Goal: Transaction & Acquisition: Obtain resource

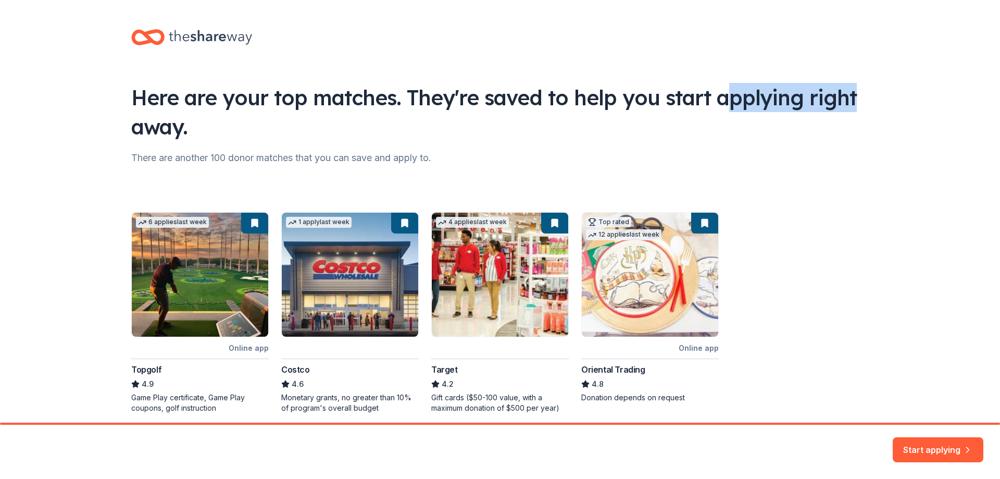
click at [943, 75] on div "Here are your top matches. They're saved to help you start applying right away.…" at bounding box center [500, 231] width 1000 height 463
click at [798, 94] on div "Here are your top matches. They're saved to help you start applying right away." at bounding box center [499, 112] width 737 height 58
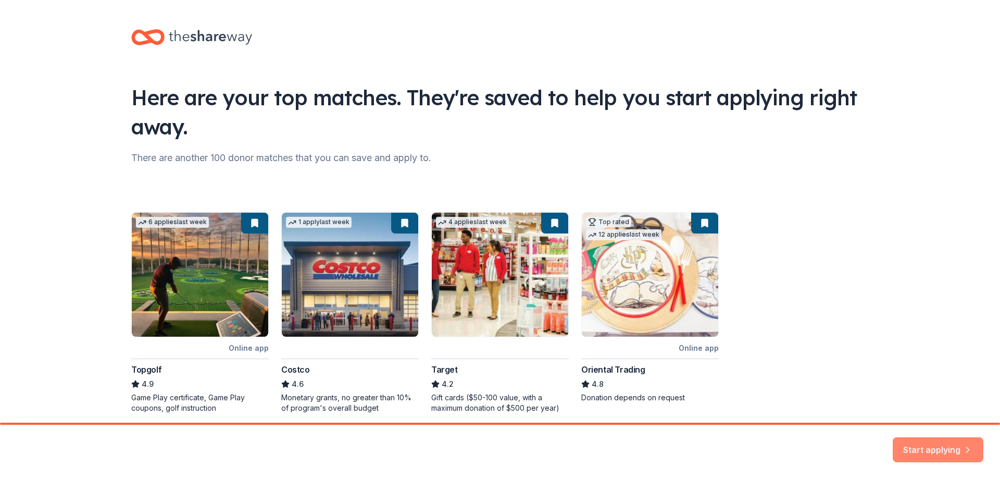
click at [934, 442] on button "Start applying" at bounding box center [937, 443] width 91 height 25
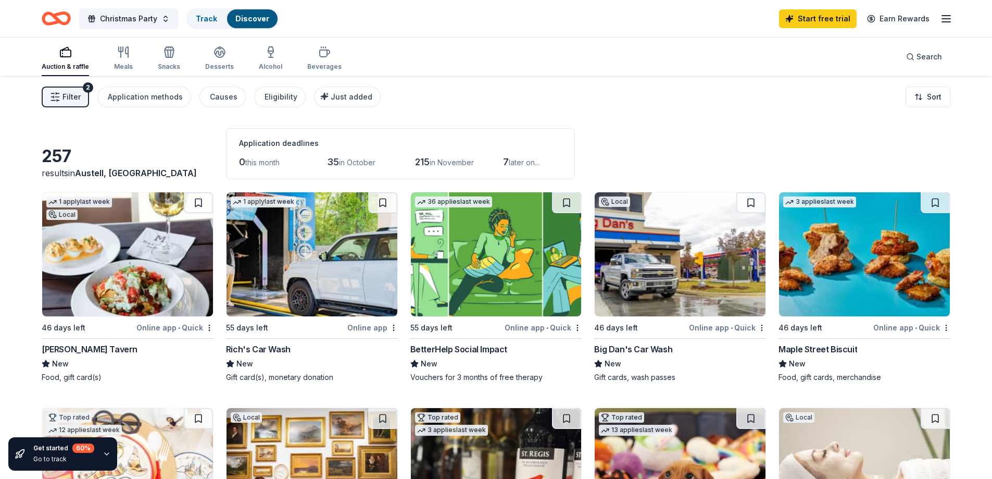
click at [65, 91] on span "Filter" at bounding box center [71, 97] width 18 height 12
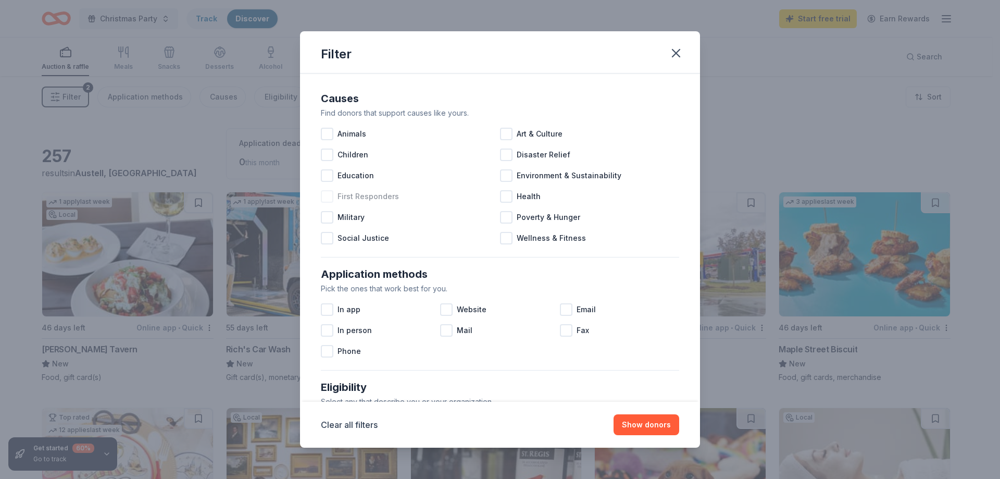
click at [355, 200] on span "First Responders" at bounding box center [367, 196] width 61 height 12
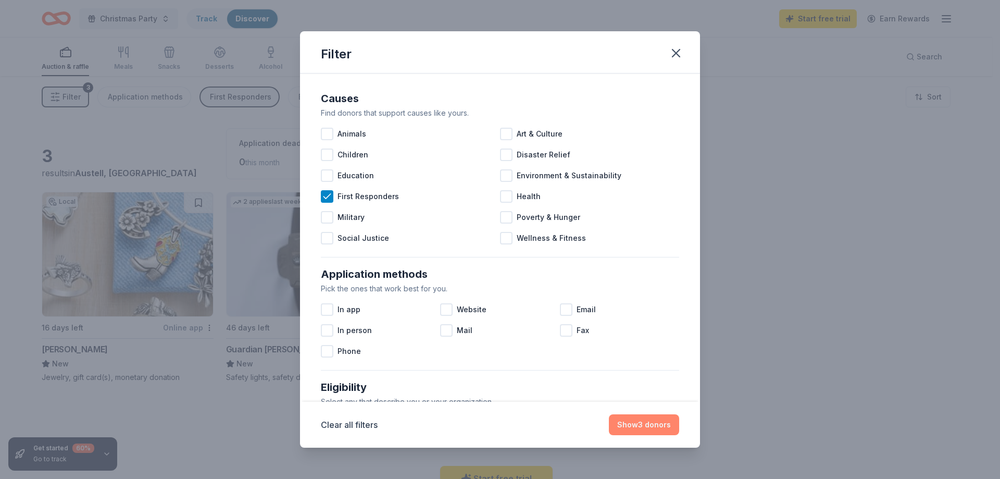
click at [633, 426] on button "Show 3 donors" at bounding box center [644, 424] width 70 height 21
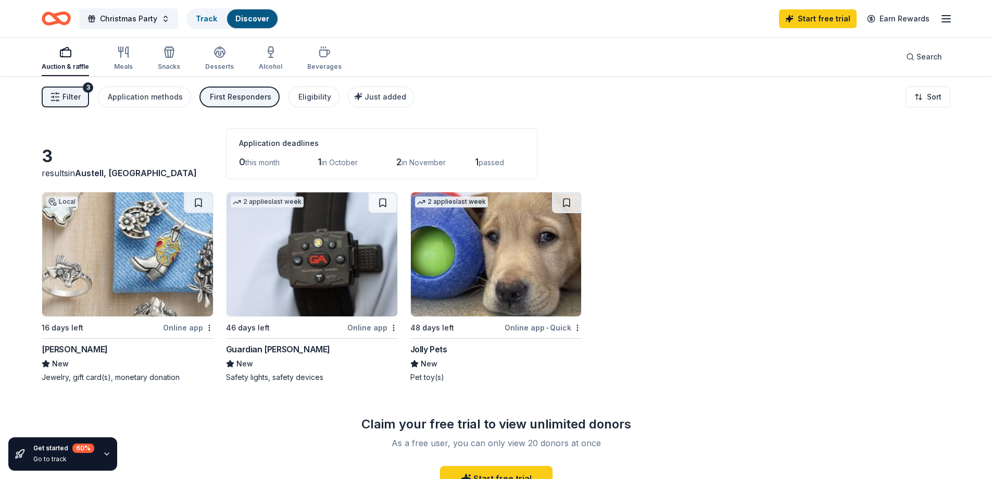
click at [132, 58] on div "Auction & raffle Meals Snacks Desserts Alcohol Beverages" at bounding box center [192, 59] width 300 height 34
click at [129, 59] on div "Meals" at bounding box center [123, 58] width 19 height 25
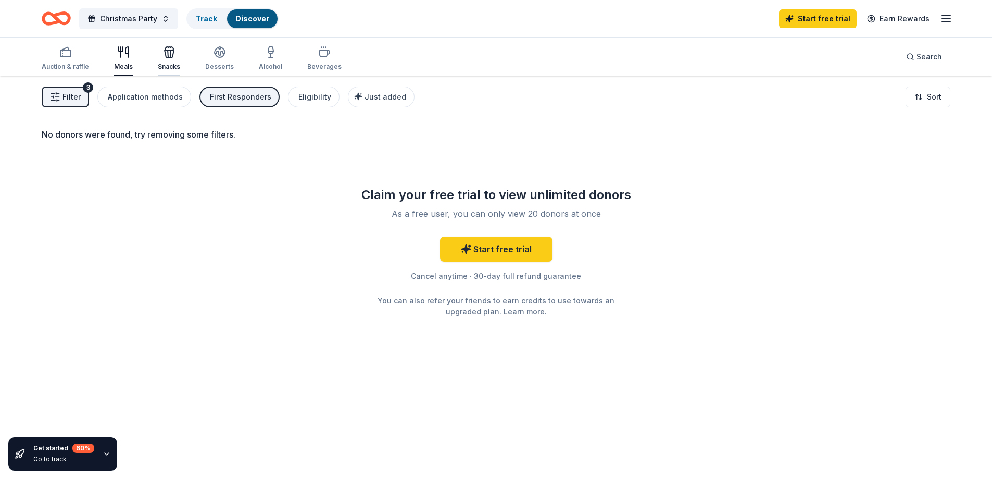
click at [166, 64] on div "Snacks" at bounding box center [169, 66] width 22 height 8
click at [213, 67] on div "Desserts" at bounding box center [219, 66] width 29 height 8
click at [73, 69] on div "Auction & raffle" at bounding box center [65, 66] width 47 height 8
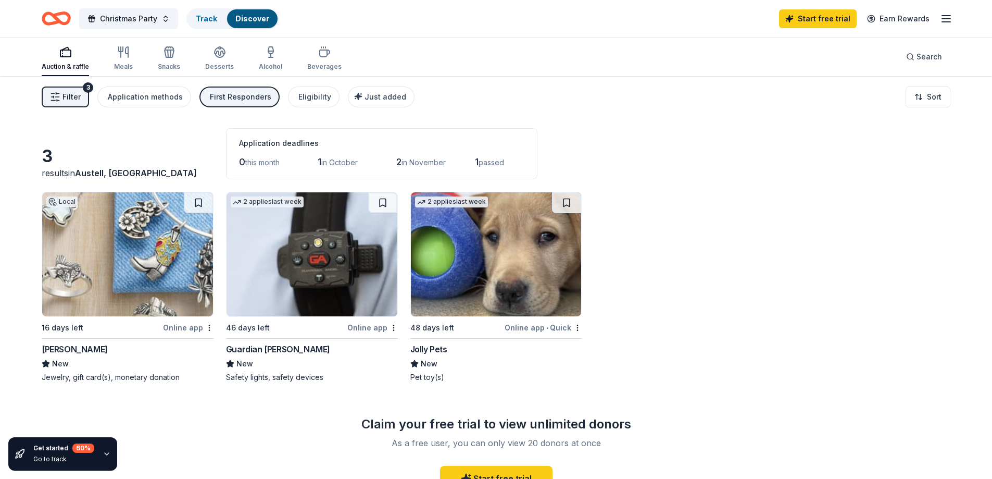
click at [73, 97] on span "Filter" at bounding box center [71, 97] width 18 height 12
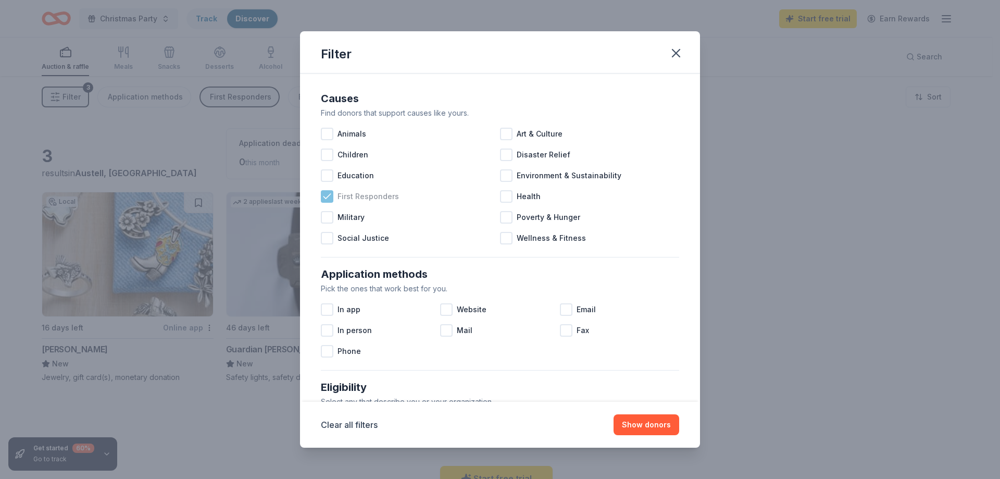
click at [331, 196] on icon at bounding box center [327, 196] width 10 height 10
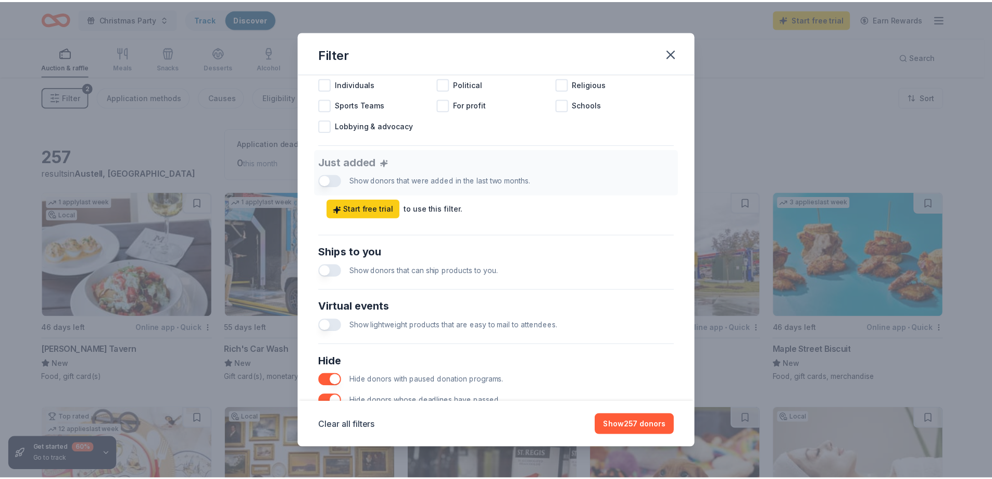
scroll to position [429, 0]
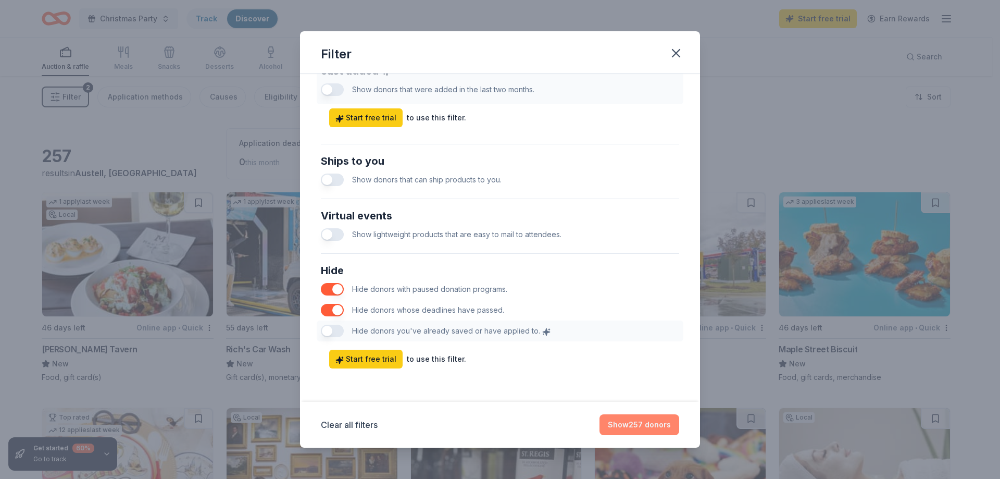
click at [630, 420] on button "Show 257 donors" at bounding box center [639, 424] width 80 height 21
